Goal: Answer question/provide support: Share knowledge or assist other users

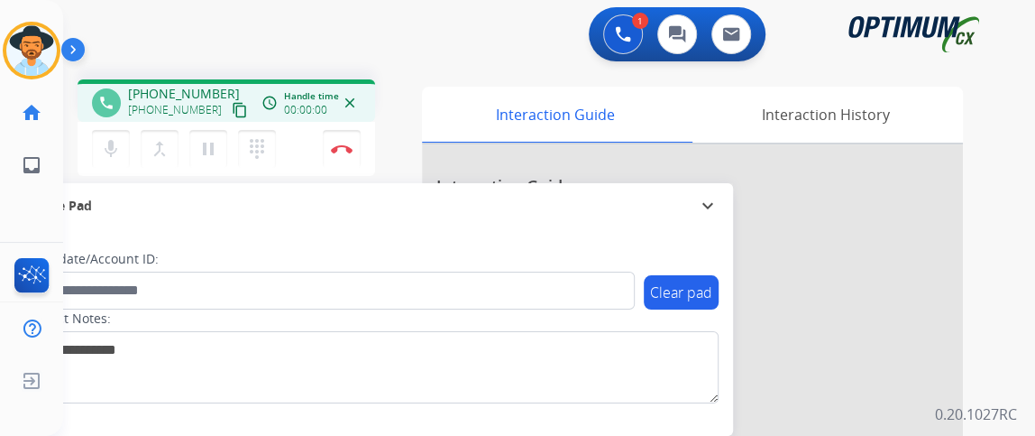
click at [232, 107] on mat-icon "content_copy" at bounding box center [240, 110] width 16 height 16
click at [112, 139] on mat-icon "mic" at bounding box center [111, 149] width 22 height 22
click at [112, 138] on mat-icon "mic_off" at bounding box center [111, 149] width 22 height 22
click at [358, 151] on button "Disconnect" at bounding box center [342, 149] width 38 height 38
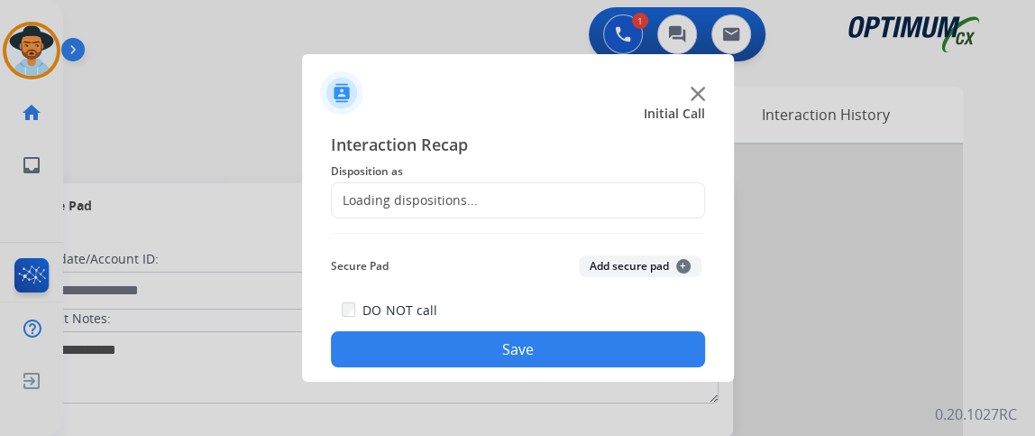
click at [427, 196] on div "Loading dispositions..." at bounding box center [405, 200] width 146 height 18
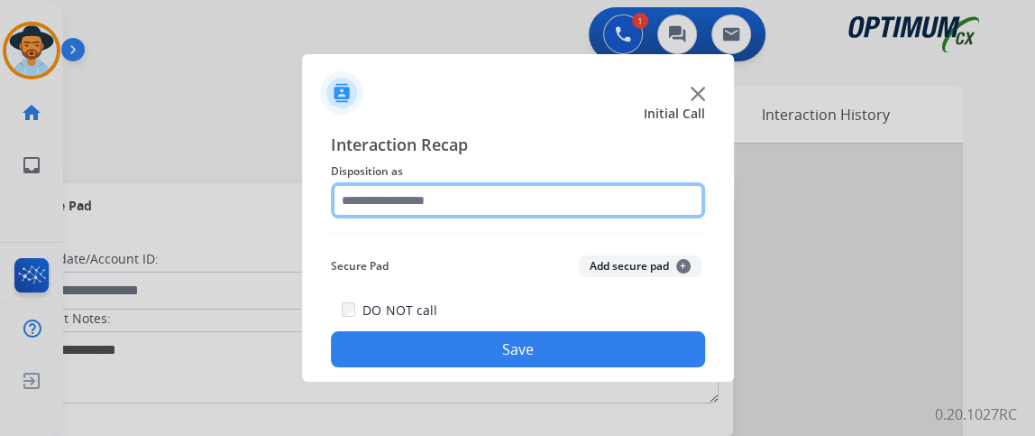
click at [428, 195] on input "text" at bounding box center [518, 200] width 374 height 36
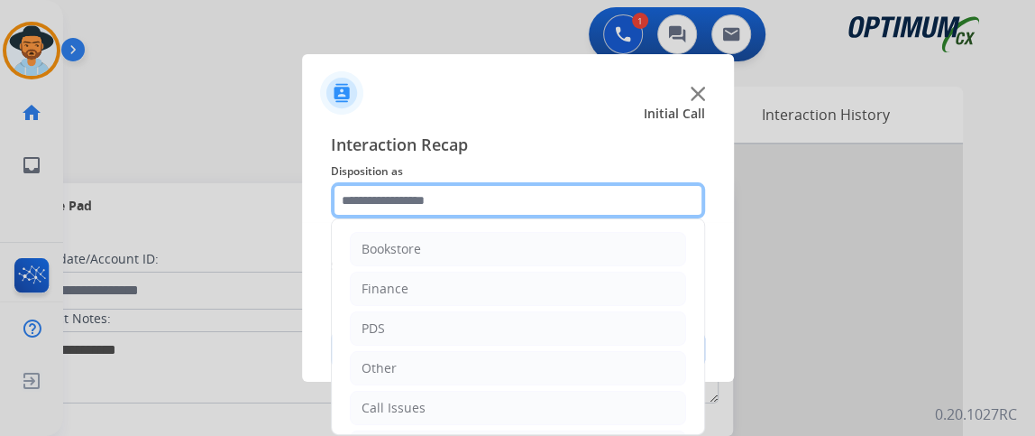
click at [428, 195] on input "text" at bounding box center [518, 200] width 374 height 36
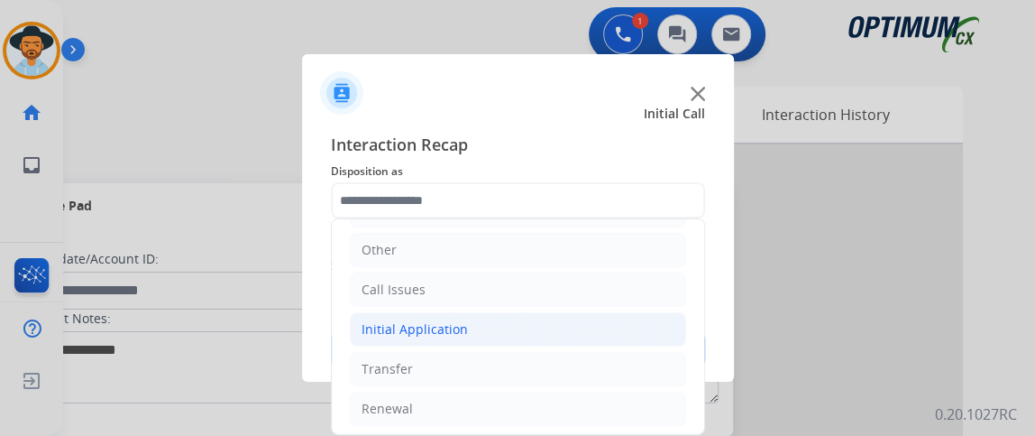
click at [581, 330] on li "Initial Application" at bounding box center [518, 329] width 336 height 34
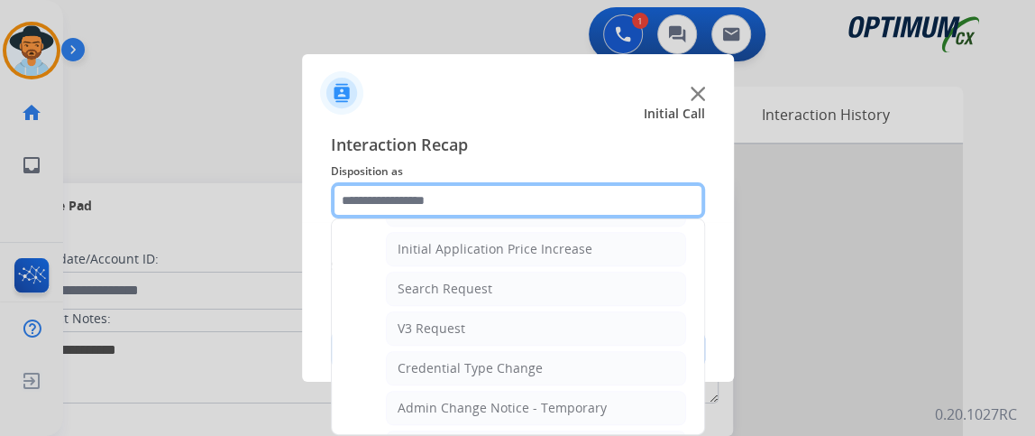
scroll to position [861, 0]
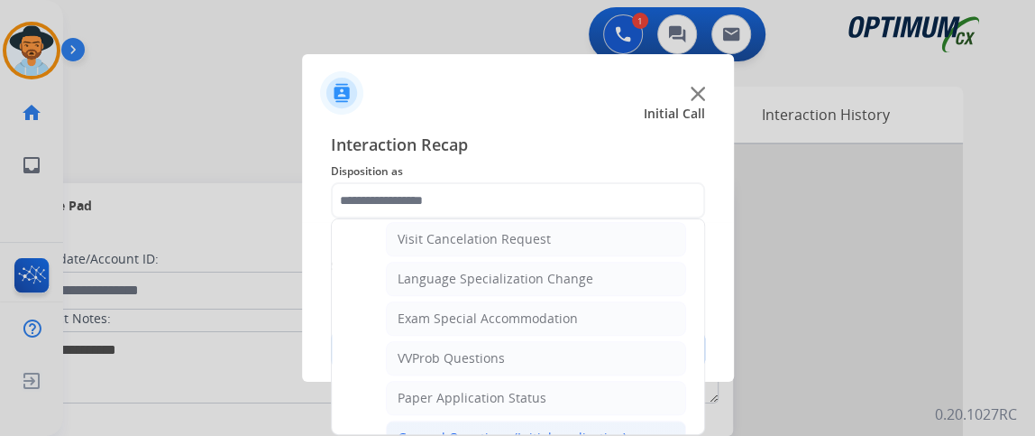
click at [635, 421] on li "General Questions (Initial application)" at bounding box center [536, 437] width 300 height 34
type input "**********"
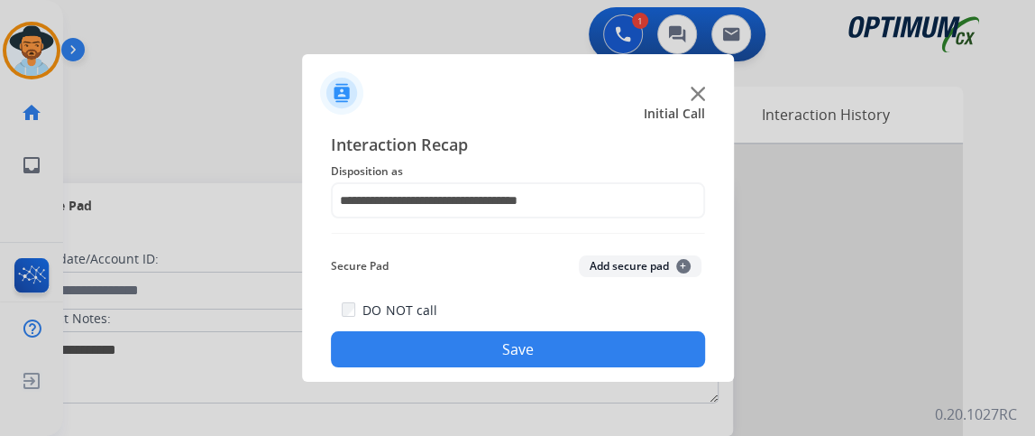
click at [630, 364] on button "Save" at bounding box center [518, 349] width 374 height 36
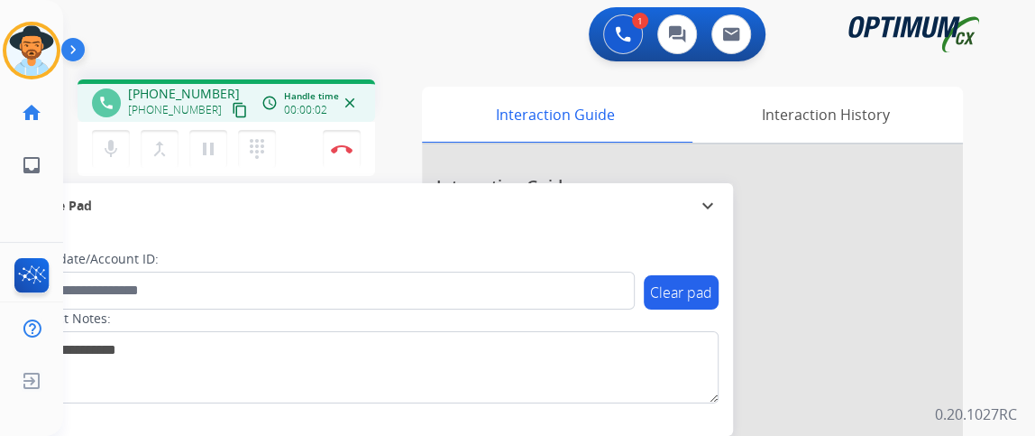
click at [232, 105] on mat-icon "content_copy" at bounding box center [240, 110] width 16 height 16
click at [224, 120] on div "phone +393917299230 +393917299230 content_copy access_time Call metrics Queue 0…" at bounding box center [227, 100] width 298 height 42
click at [232, 112] on mat-icon "content_copy" at bounding box center [240, 110] width 16 height 16
click at [102, 152] on mat-icon "mic" at bounding box center [111, 149] width 22 height 22
click at [112, 138] on mat-icon "mic_off" at bounding box center [111, 149] width 22 height 22
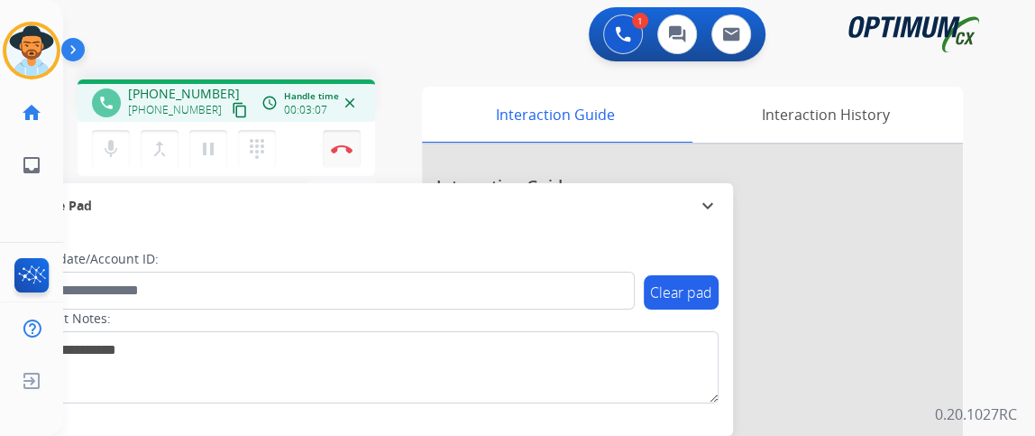
click at [346, 155] on button "Disconnect" at bounding box center [342, 149] width 38 height 38
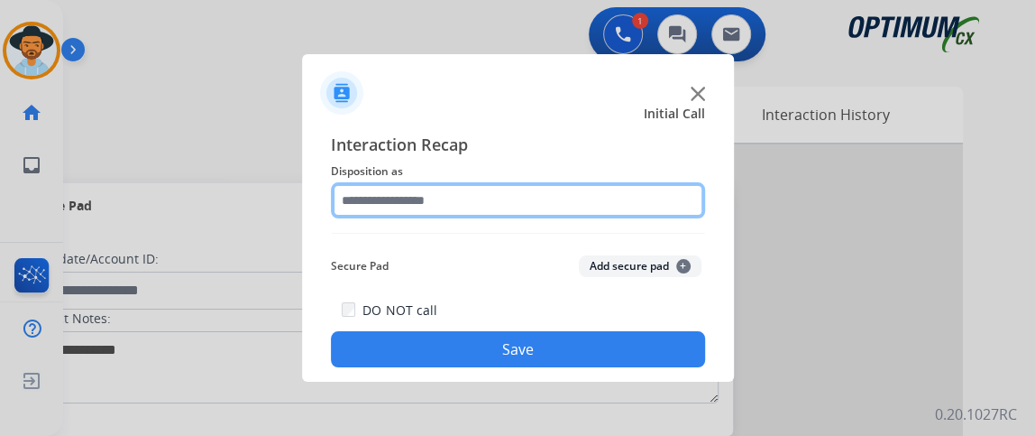
click at [420, 189] on input "text" at bounding box center [518, 200] width 374 height 36
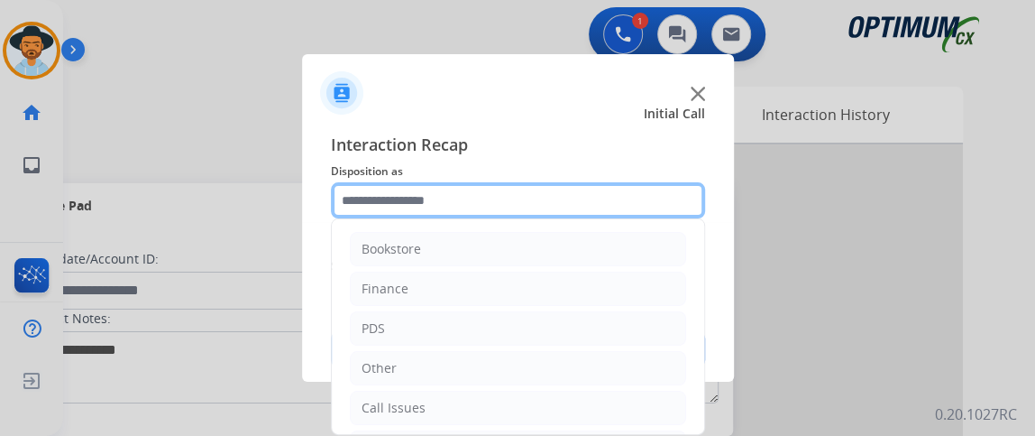
scroll to position [118, 0]
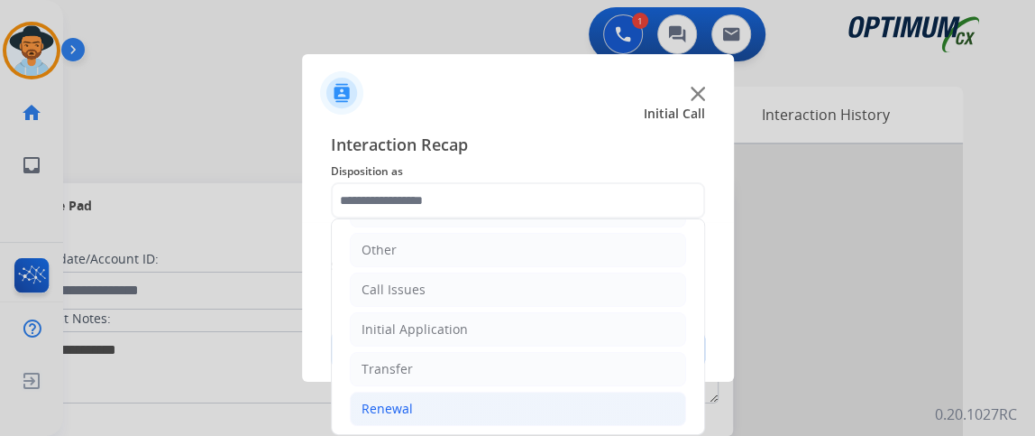
click at [549, 391] on li "Renewal" at bounding box center [518, 408] width 336 height 34
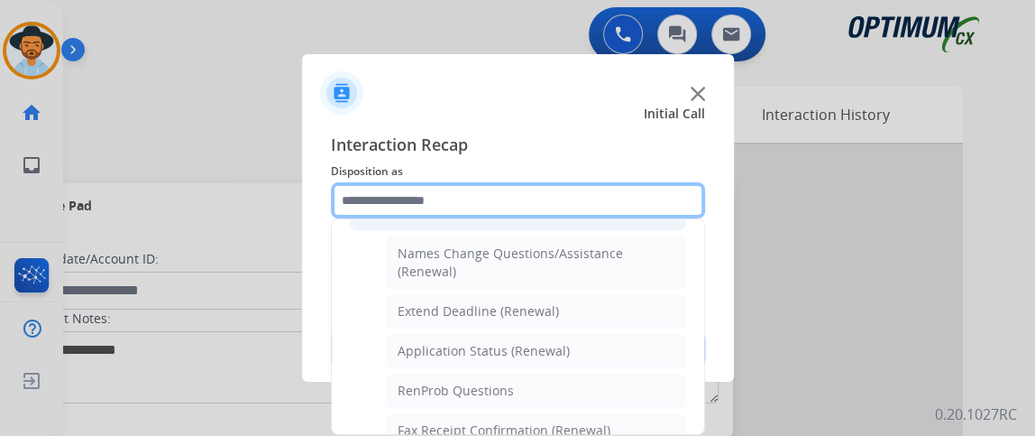
scroll to position [317, 0]
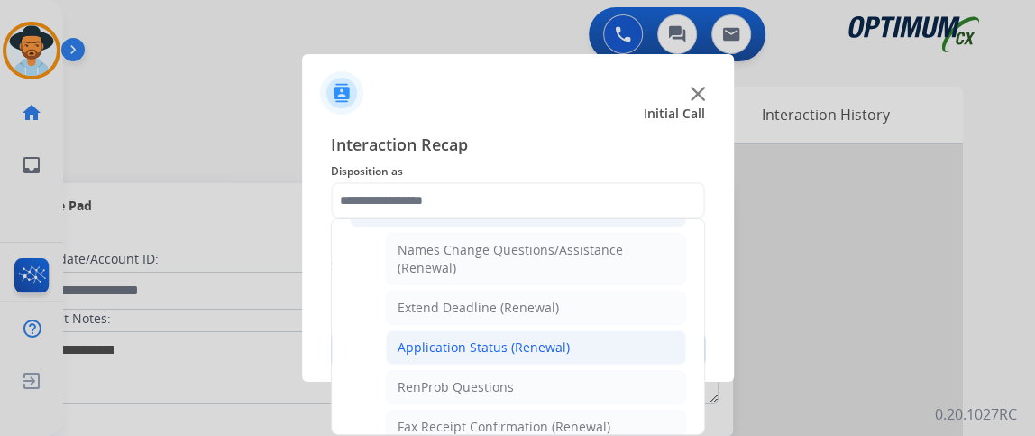
click at [637, 341] on li "Application Status (Renewal)" at bounding box center [536, 347] width 300 height 34
type input "**********"
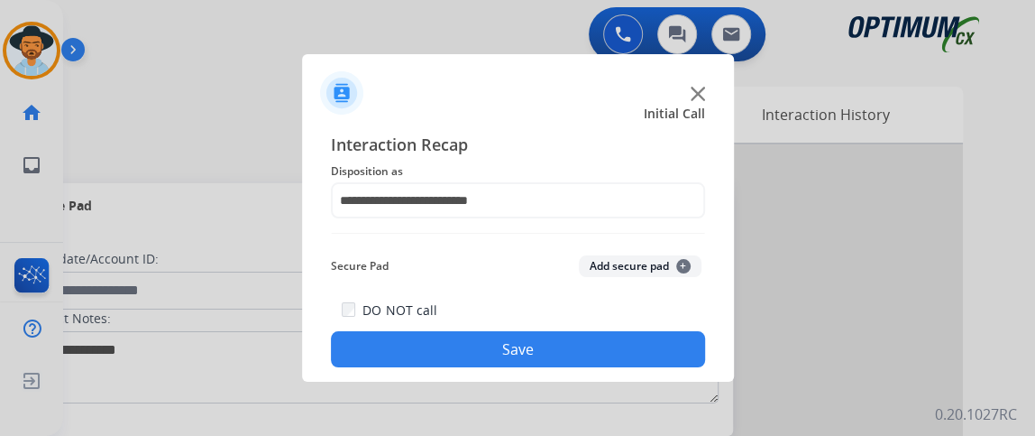
click at [633, 344] on button "Save" at bounding box center [518, 349] width 374 height 36
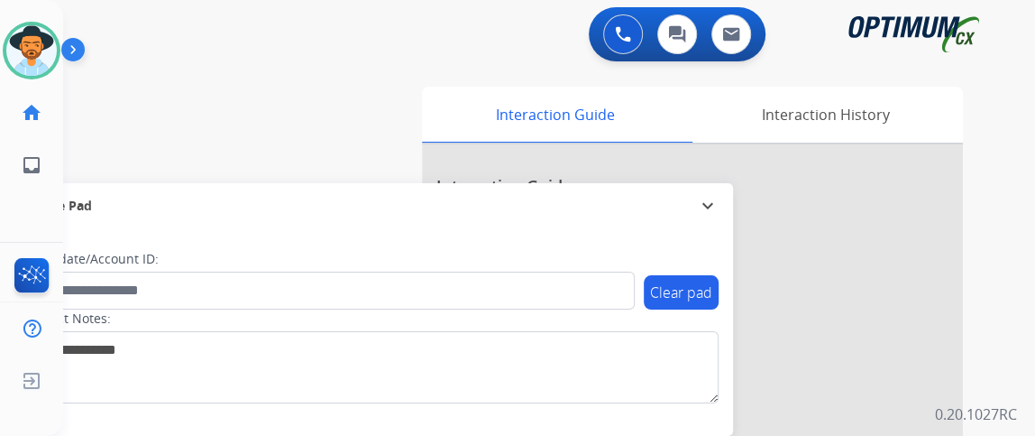
click at [594, 230] on div "Clear pad Candidate/Account ID: Contact Notes:" at bounding box center [371, 331] width 724 height 207
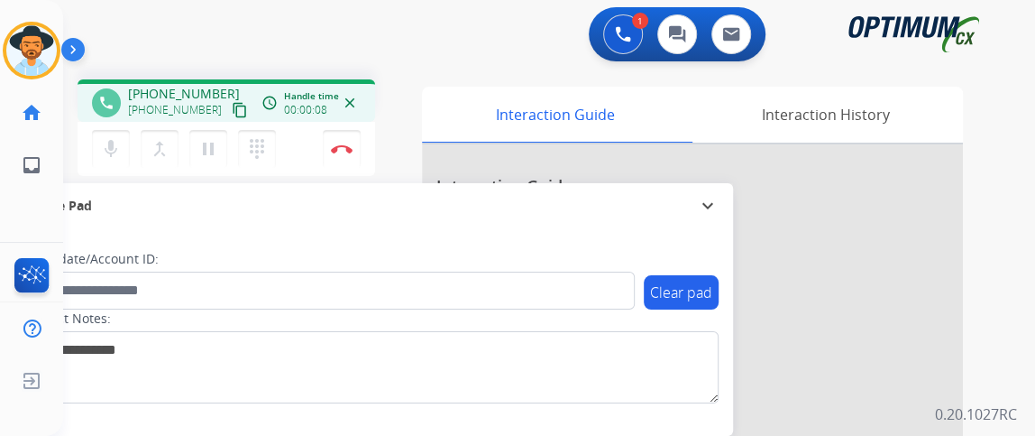
click at [232, 115] on mat-icon "content_copy" at bounding box center [240, 110] width 16 height 16
click at [350, 155] on button "Disconnect" at bounding box center [342, 149] width 38 height 38
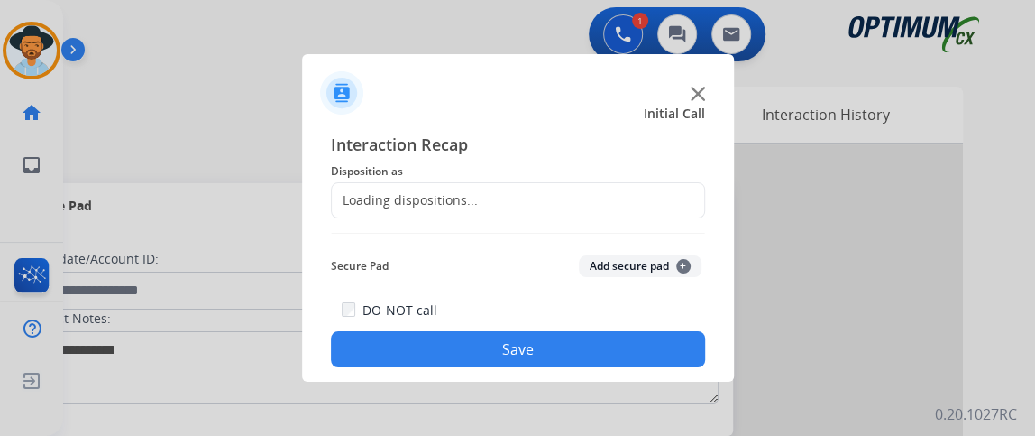
click at [540, 199] on div "Loading dispositions..." at bounding box center [518, 200] width 374 height 36
click at [539, 199] on div "Loading dispositions..." at bounding box center [518, 200] width 374 height 36
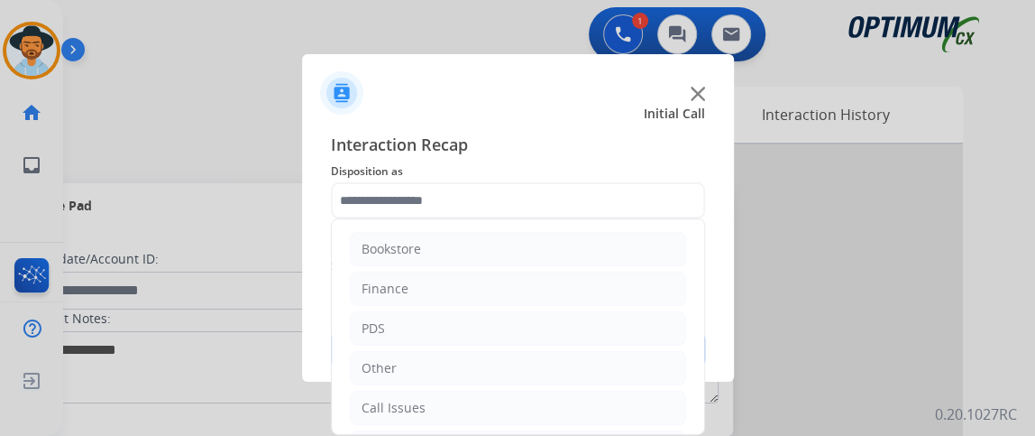
click at [539, 199] on input "text" at bounding box center [518, 200] width 374 height 36
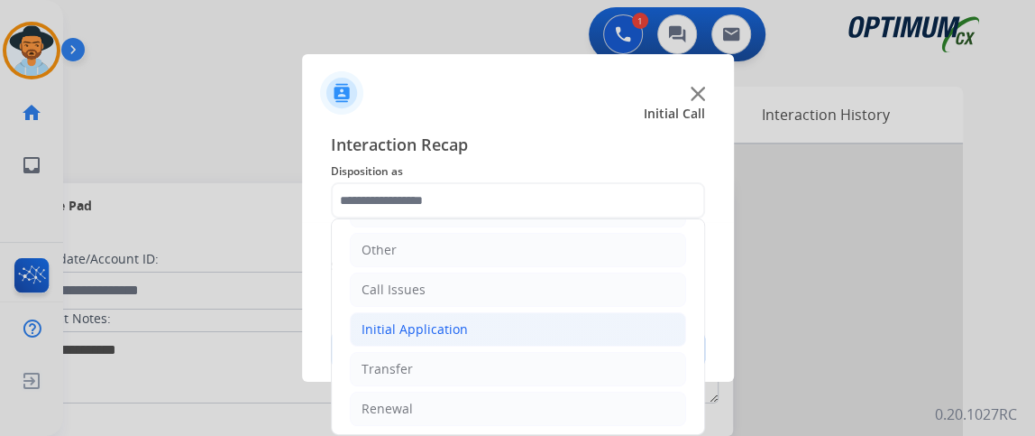
click at [601, 334] on li "Initial Application" at bounding box center [518, 329] width 336 height 34
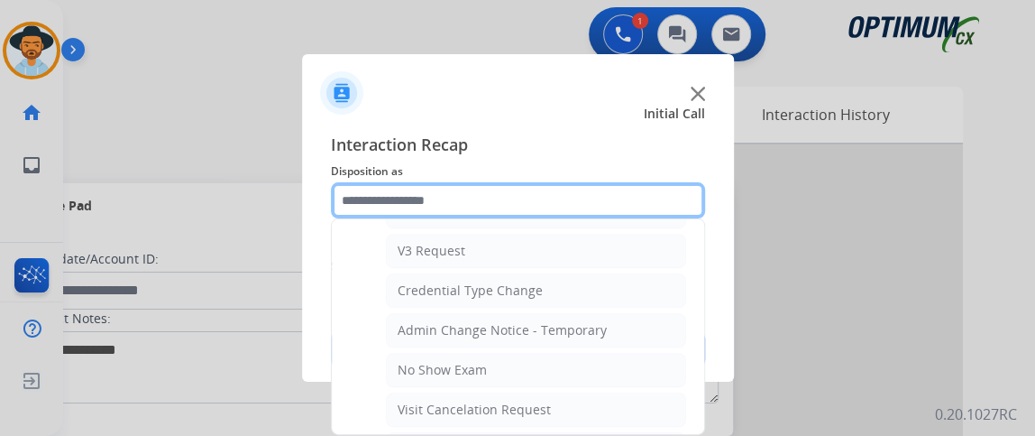
scroll to position [924, 0]
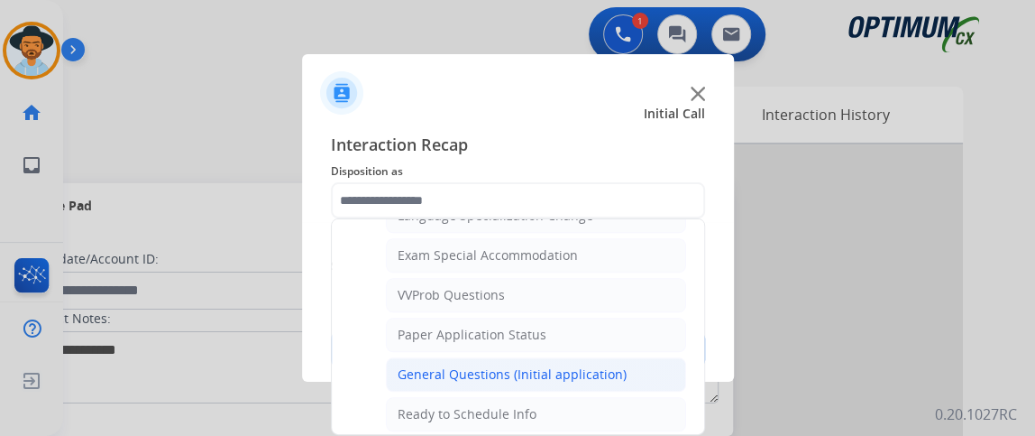
click at [658, 370] on li "General Questions (Initial application)" at bounding box center [536, 374] width 300 height 34
type input "**********"
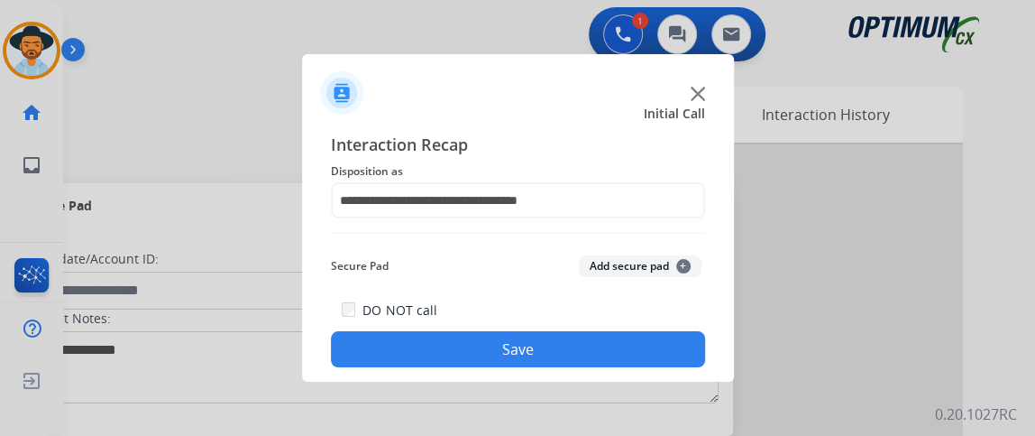
click at [654, 348] on button "Save" at bounding box center [518, 349] width 374 height 36
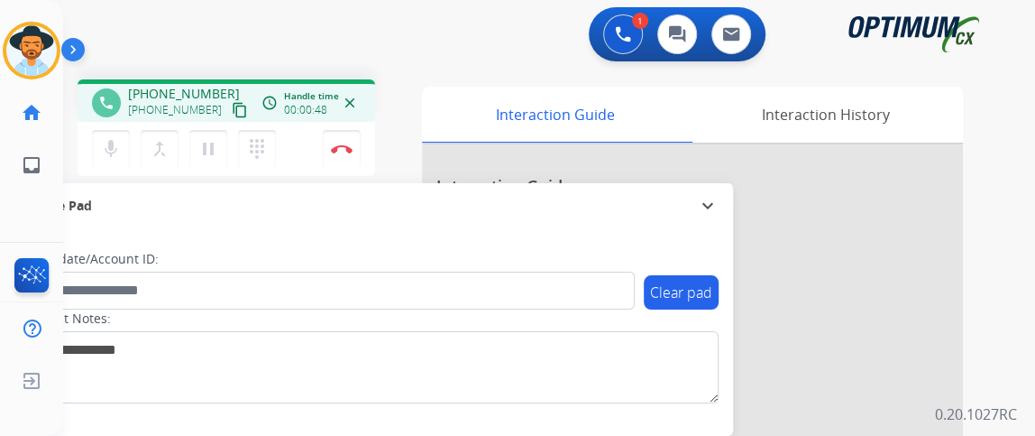
click at [232, 112] on mat-icon "content_copy" at bounding box center [240, 110] width 16 height 16
click at [116, 149] on mat-icon "mic" at bounding box center [111, 149] width 22 height 22
click at [135, 160] on div "mic_off Mute merge_type Bridge pause Hold dialpad Dialpad" at bounding box center [189, 149] width 195 height 38
click at [124, 161] on button "mic_off Mute" at bounding box center [111, 149] width 38 height 38
drag, startPoint x: 123, startPoint y: 157, endPoint x: 115, endPoint y: 166, distance: 11.5
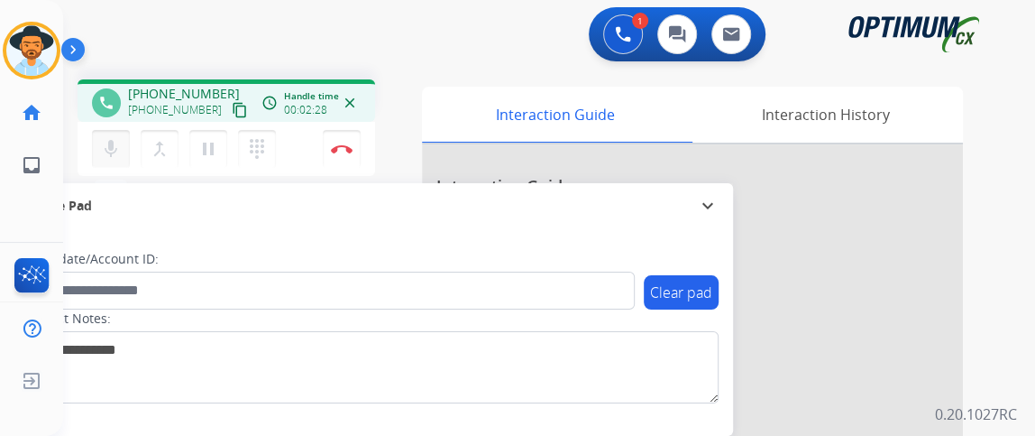
click at [122, 157] on button "mic Mute" at bounding box center [111, 149] width 38 height 38
click at [127, 139] on button "mic_off Mute" at bounding box center [111, 149] width 38 height 38
click at [337, 148] on img at bounding box center [342, 148] width 22 height 9
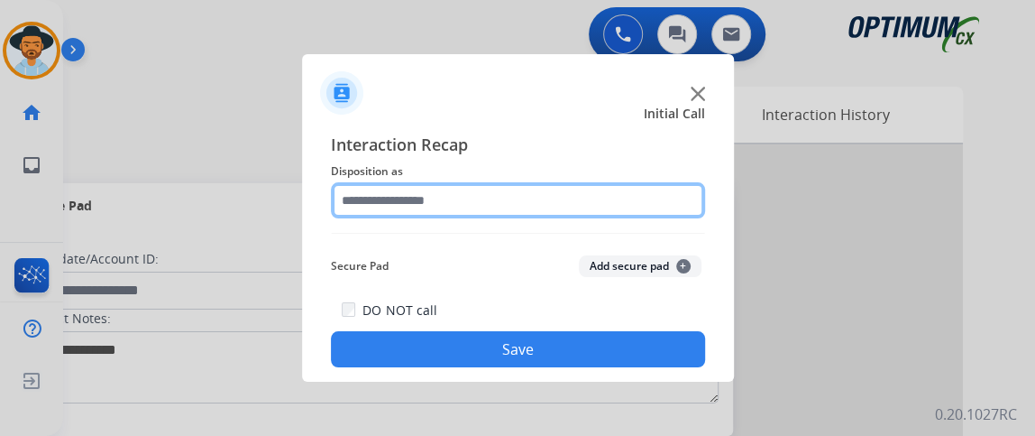
click at [545, 191] on input "text" at bounding box center [518, 200] width 374 height 36
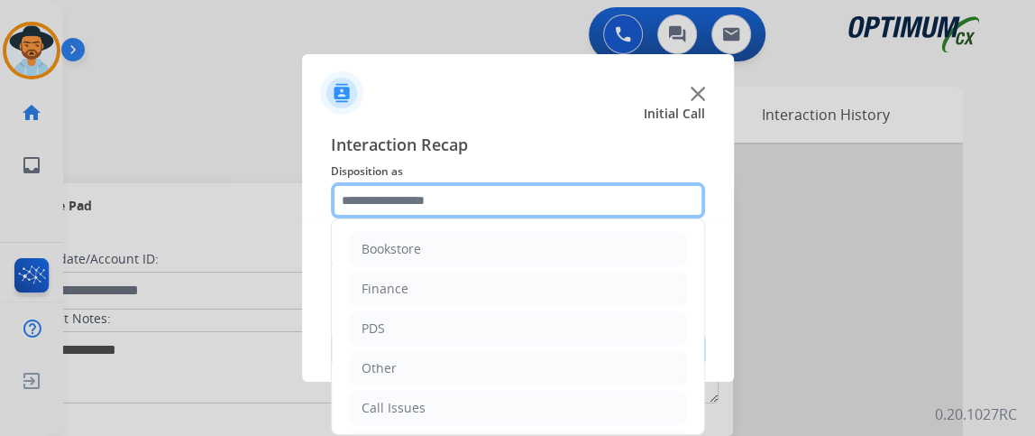
scroll to position [118, 0]
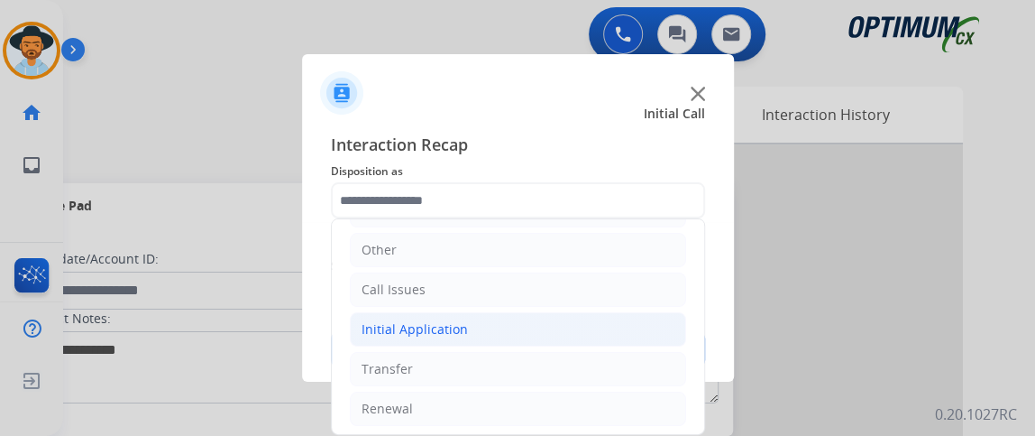
click at [564, 326] on li "Initial Application" at bounding box center [518, 329] width 336 height 34
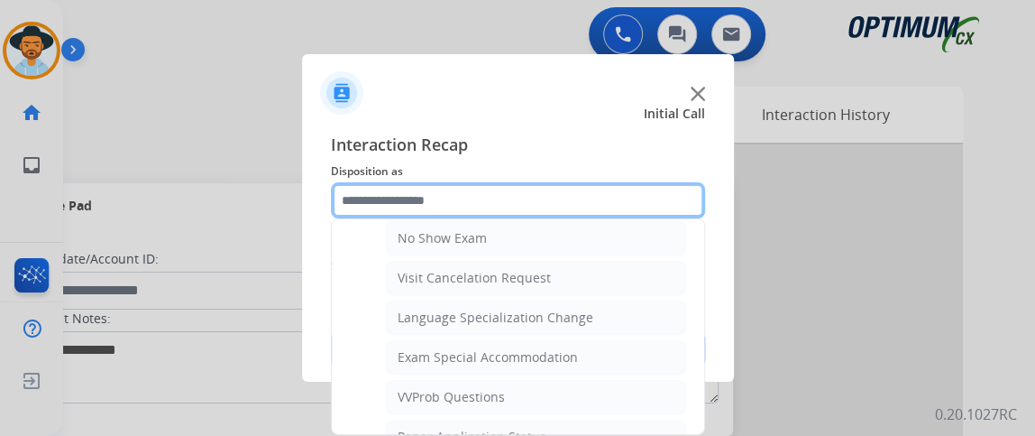
scroll to position [951, 0]
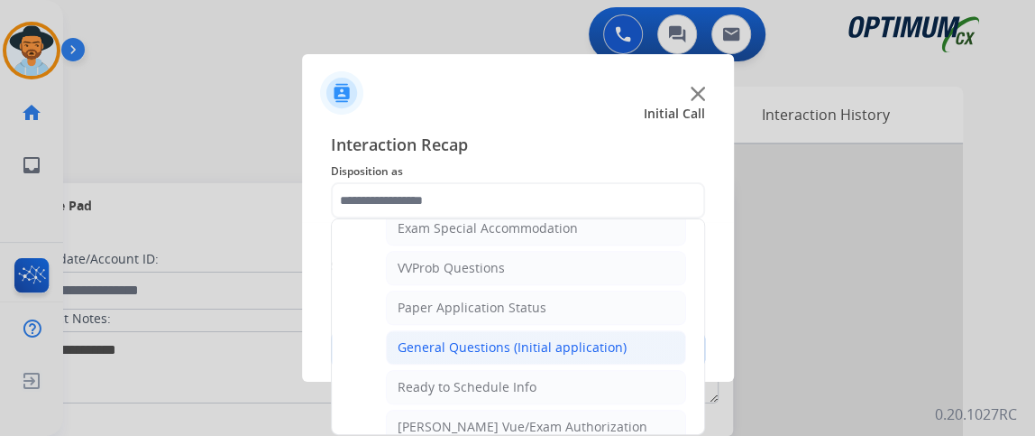
click at [644, 338] on li "General Questions (Initial application)" at bounding box center [536, 347] width 300 height 34
type input "**********"
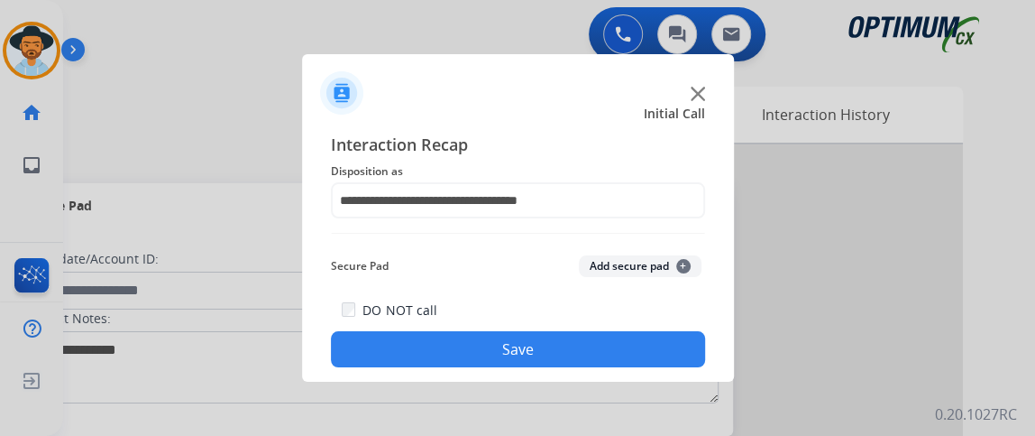
click at [642, 356] on button "Save" at bounding box center [518, 349] width 374 height 36
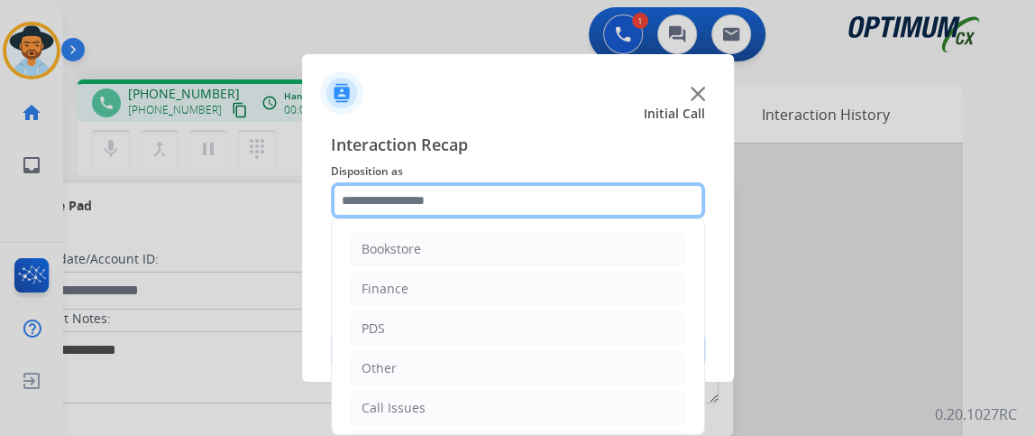
click at [413, 199] on input "text" at bounding box center [518, 200] width 374 height 36
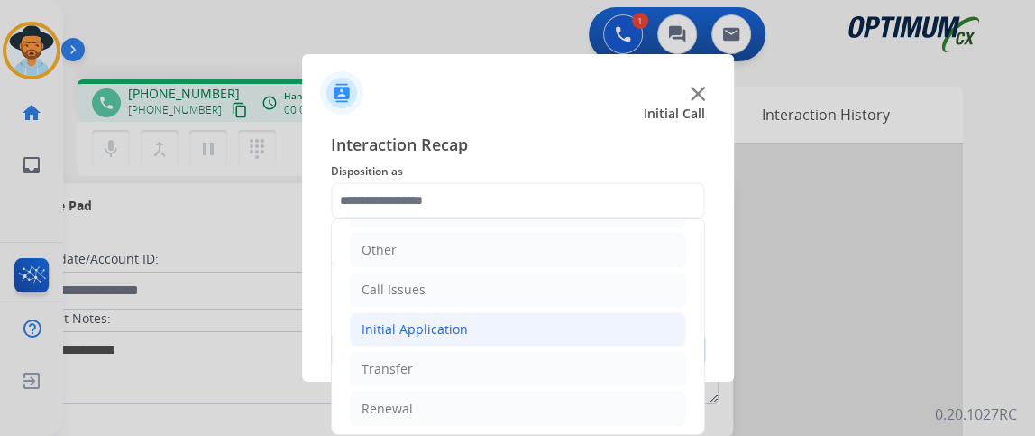
click at [596, 321] on li "Initial Application" at bounding box center [518, 329] width 336 height 34
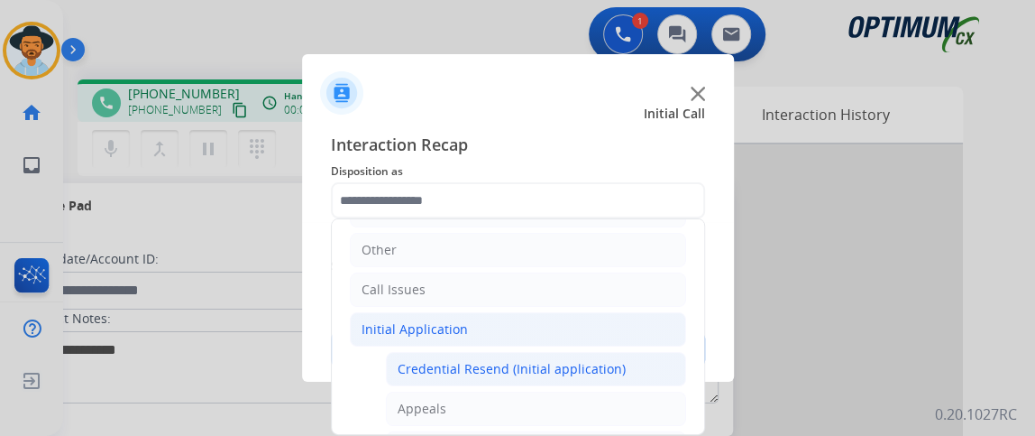
click at [586, 354] on li "Credential Resend (Initial application)" at bounding box center [536, 369] width 300 height 34
type input "**********"
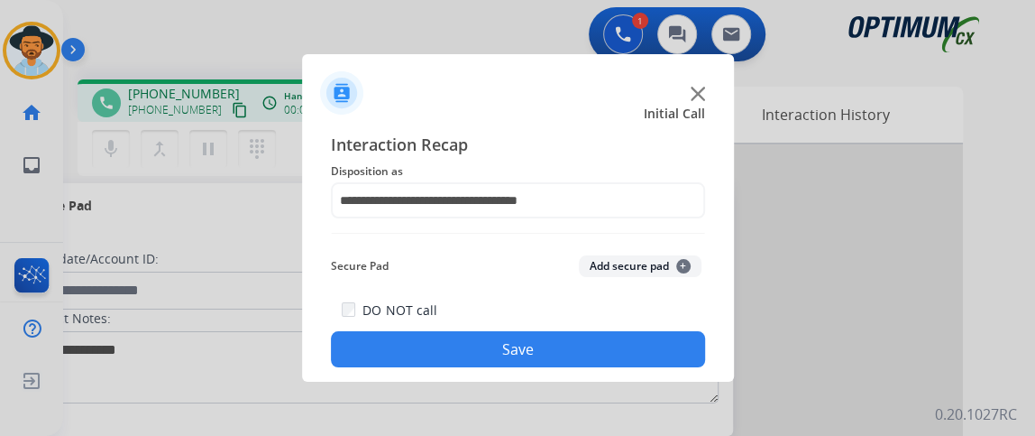
click at [585, 354] on button "Save" at bounding box center [518, 349] width 374 height 36
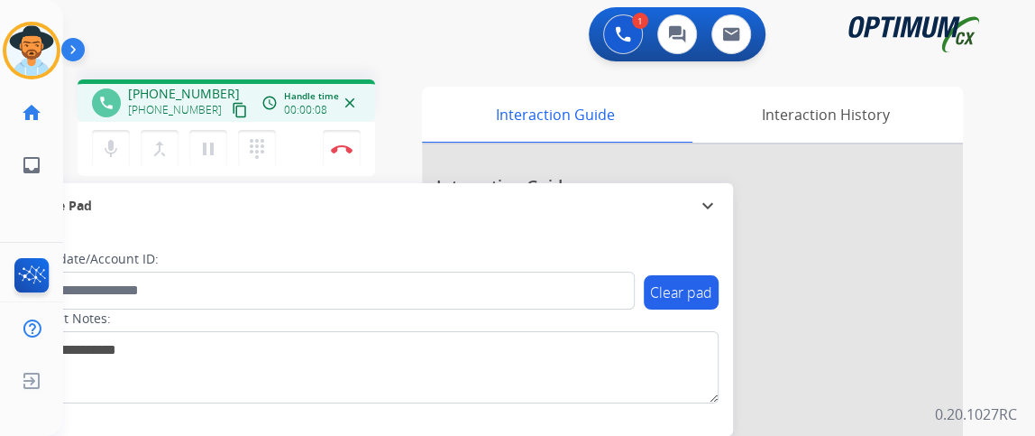
click at [232, 105] on div "phone [PHONE_NUMBER] [PHONE_NUMBER] content_copy access_time Call metrics Queue…" at bounding box center [226, 103] width 269 height 16
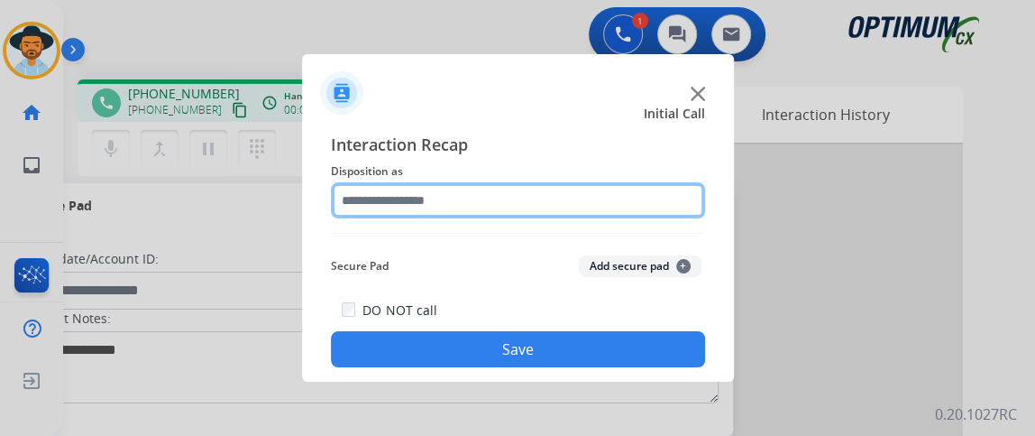
click at [643, 184] on input "text" at bounding box center [518, 200] width 374 height 36
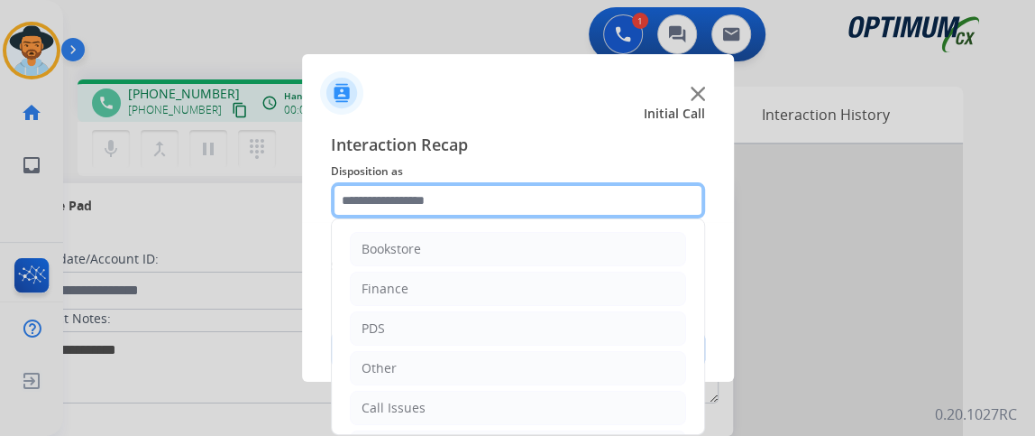
scroll to position [118, 0]
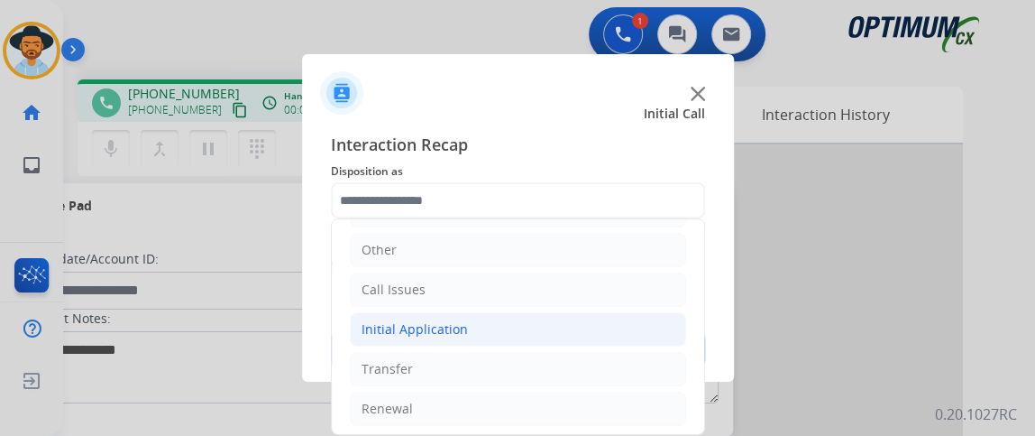
click at [602, 335] on li "Initial Application" at bounding box center [518, 329] width 336 height 34
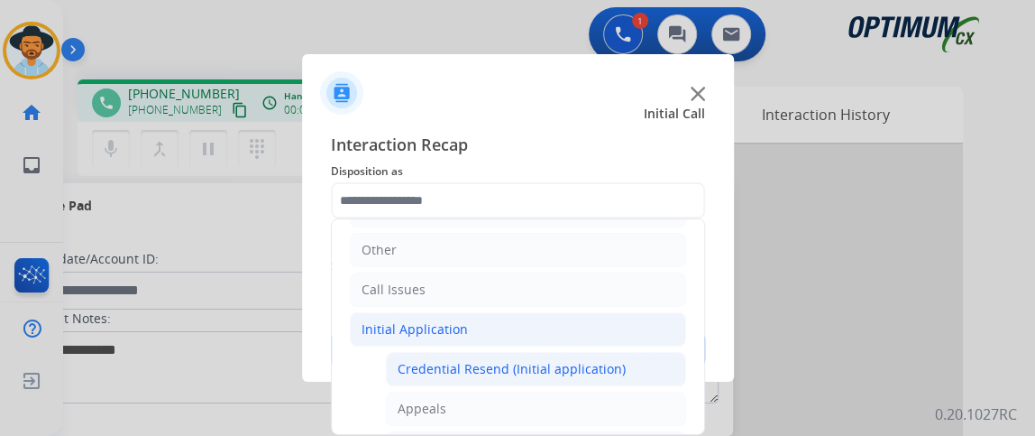
click at [601, 354] on li "Credential Resend (Initial application)" at bounding box center [536, 369] width 300 height 34
type input "**********"
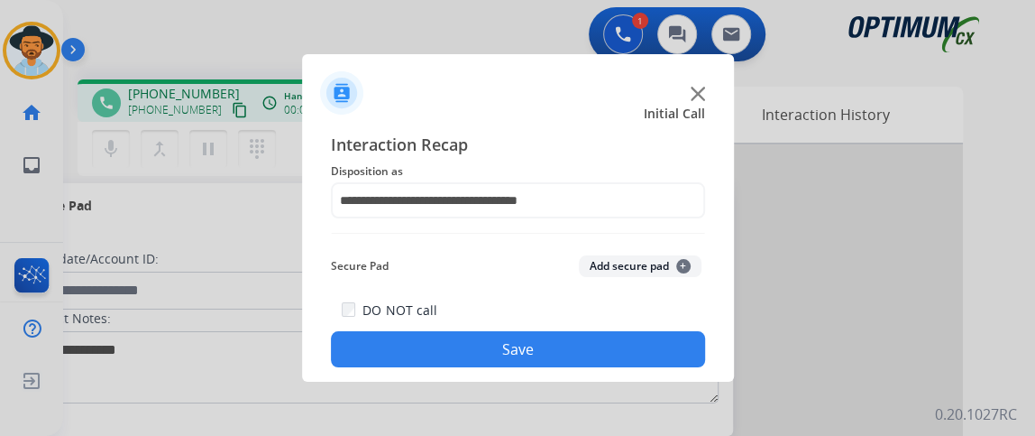
click at [601, 354] on button "Save" at bounding box center [518, 349] width 374 height 36
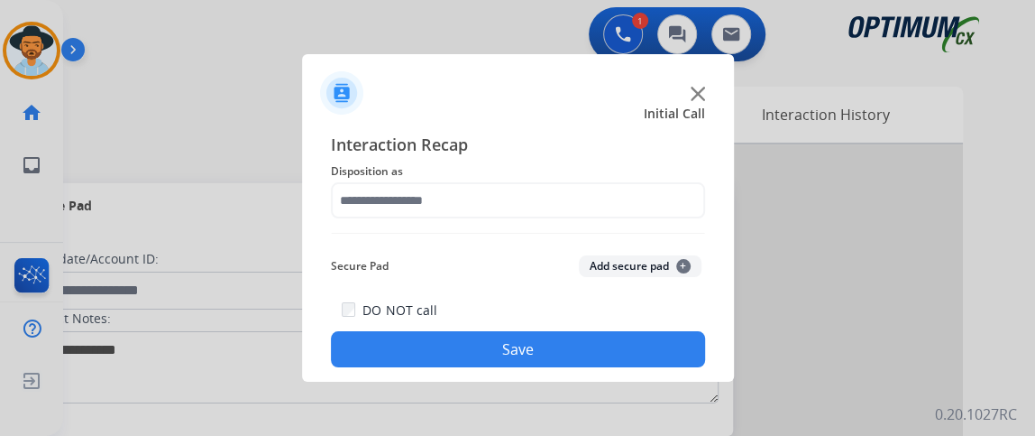
click at [534, 181] on span "Disposition as" at bounding box center [518, 172] width 374 height 22
click at [567, 218] on div "Interaction Recap Disposition as Secure Pad Add secure pad + DO NOT call Save" at bounding box center [518, 249] width 374 height 235
click at [649, 223] on div "Interaction Recap Disposition as Secure Pad Add secure pad + DO NOT call Save" at bounding box center [518, 249] width 374 height 235
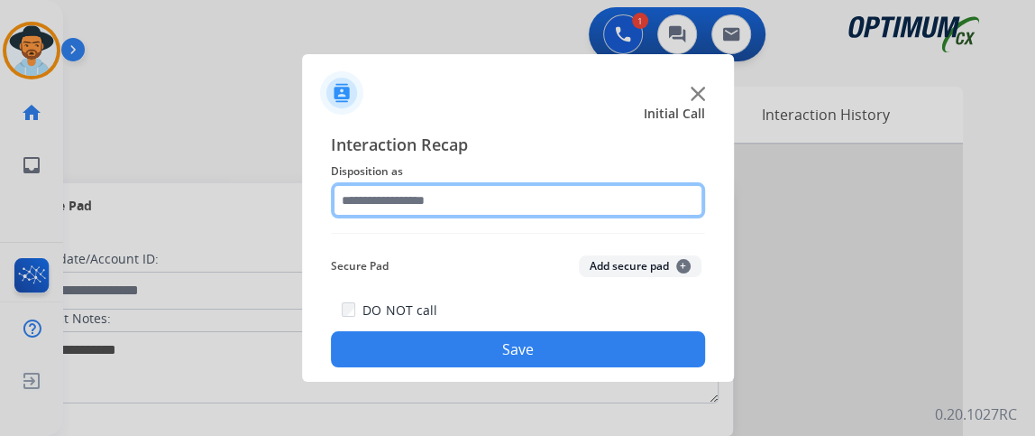
click at [649, 201] on input "text" at bounding box center [518, 200] width 374 height 36
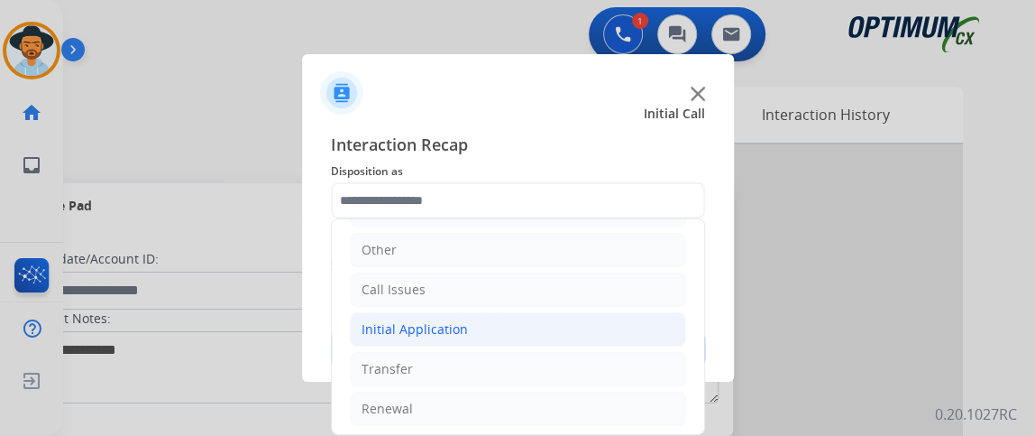
click at [547, 326] on li "Initial Application" at bounding box center [518, 329] width 336 height 34
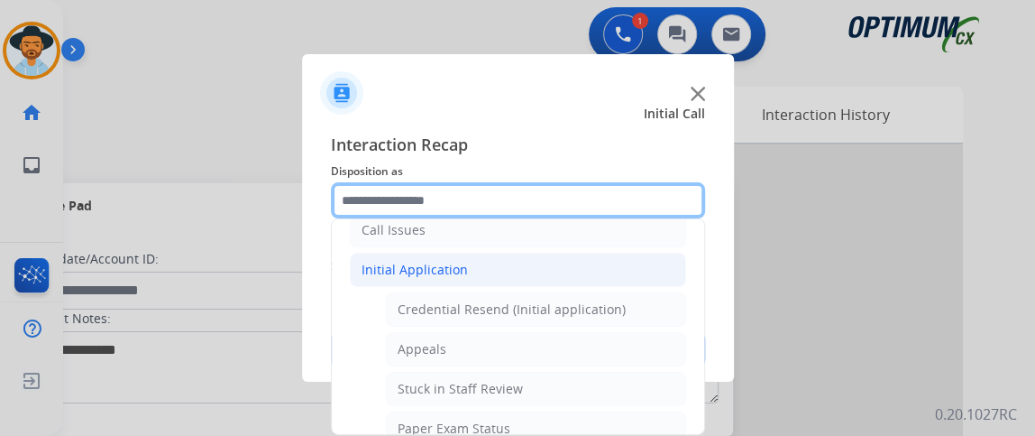
scroll to position [159, 0]
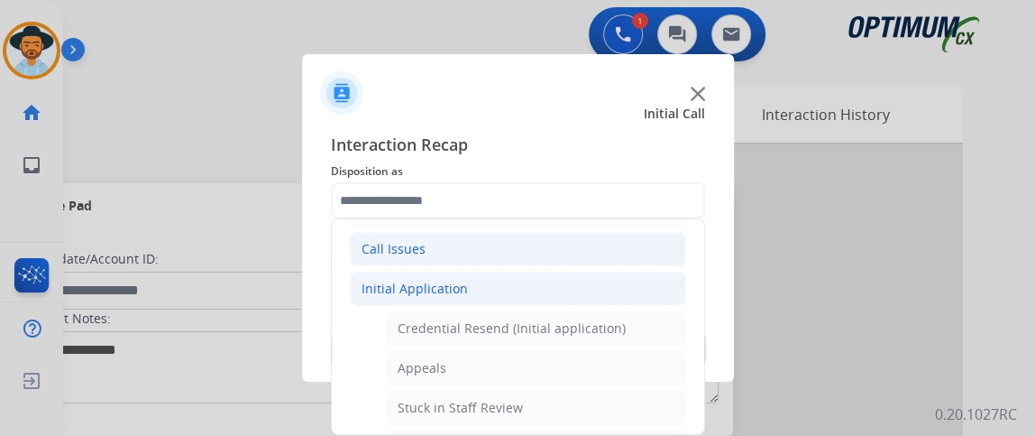
click at [648, 258] on li "Call Issues" at bounding box center [518, 249] width 336 height 34
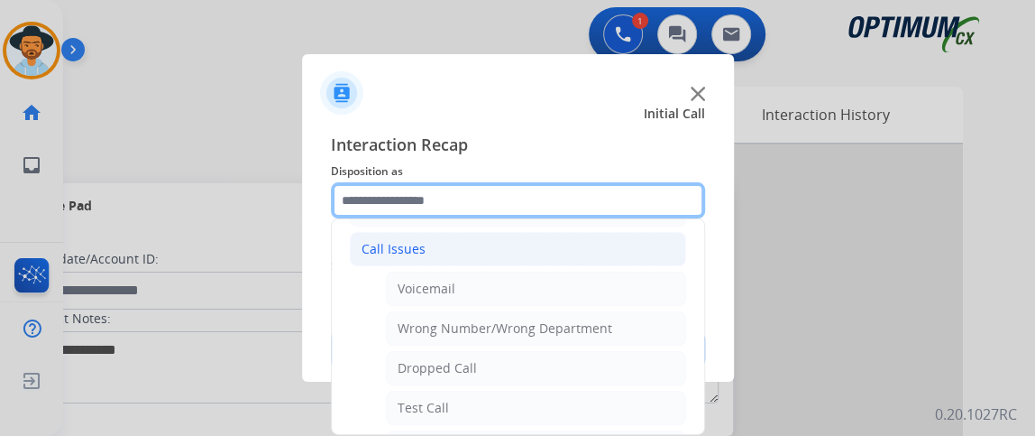
scroll to position [314, 0]
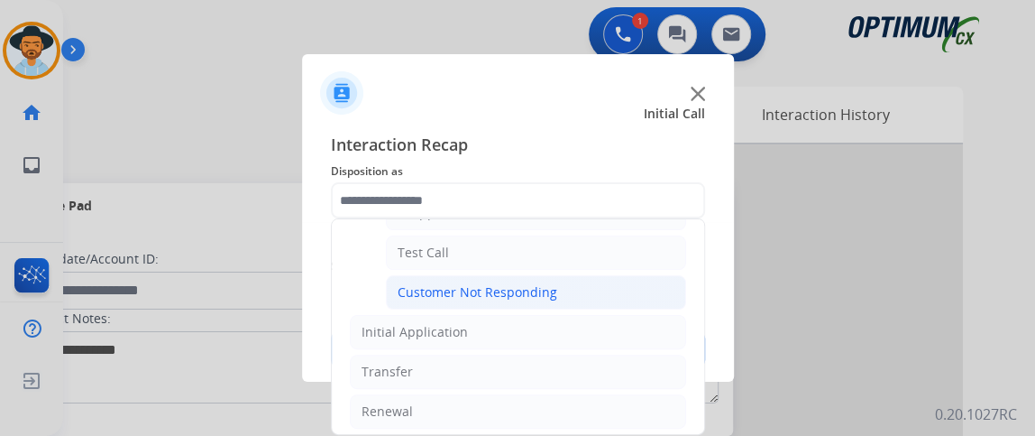
click at [593, 302] on li "Customer Not Responding" at bounding box center [536, 292] width 300 height 34
type input "**********"
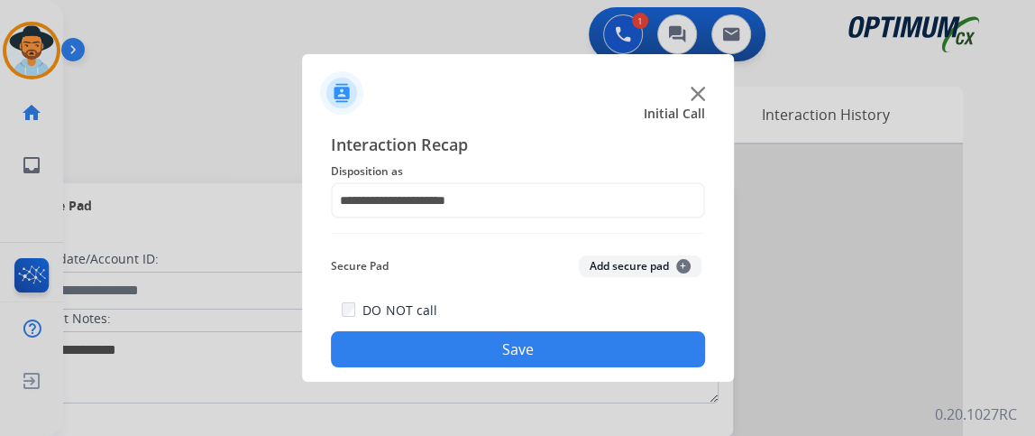
click at [585, 355] on button "Save" at bounding box center [518, 349] width 374 height 36
